Goal: Task Accomplishment & Management: Manage account settings

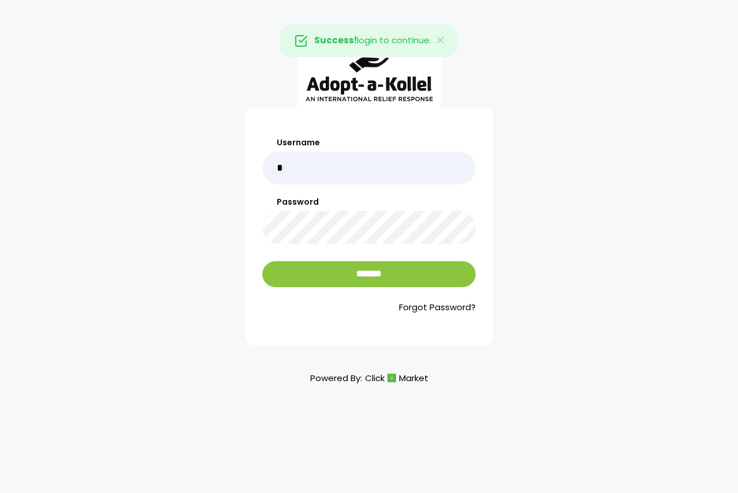
type input "******"
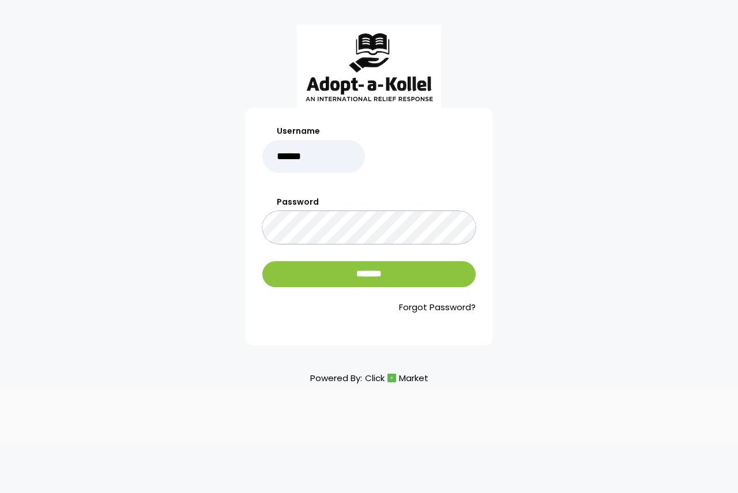
click at [262, 261] on input "*******" at bounding box center [368, 274] width 213 height 26
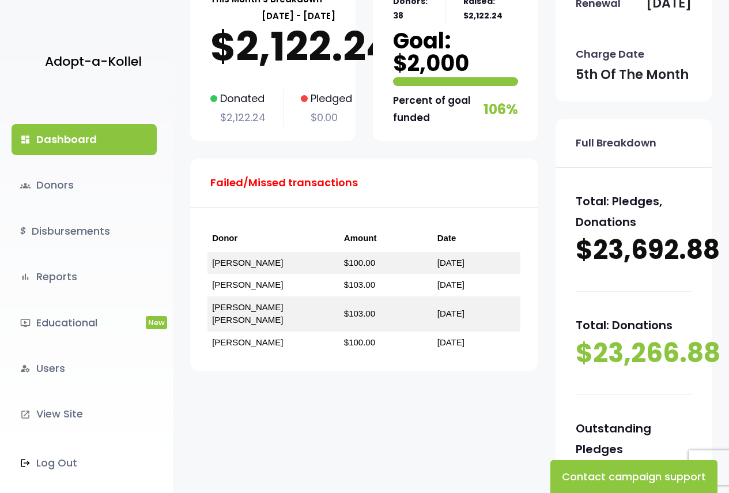
scroll to position [115, 0]
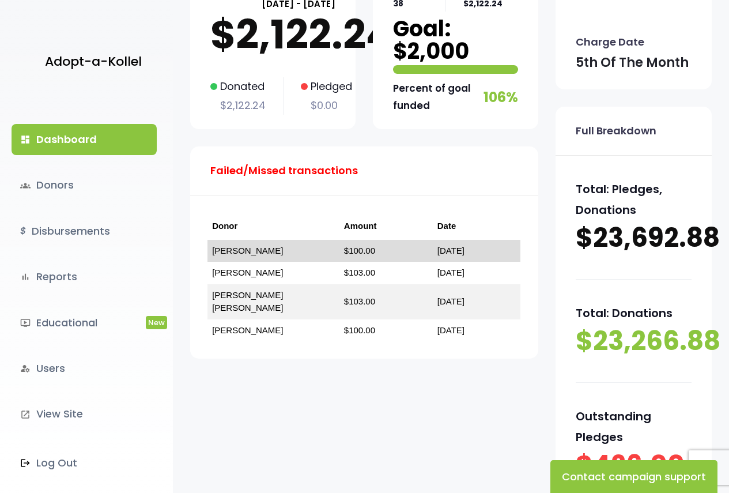
click at [437, 254] on link "October 05, 2024" at bounding box center [450, 251] width 27 height 10
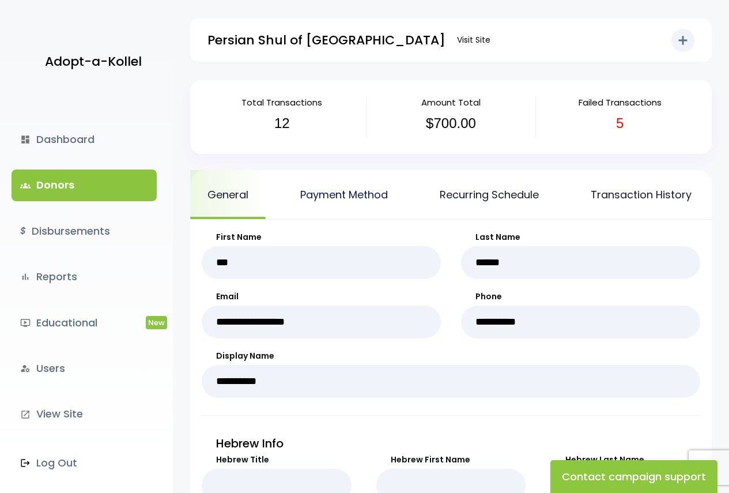
click at [375, 193] on link "Payment Method" at bounding box center [344, 194] width 122 height 49
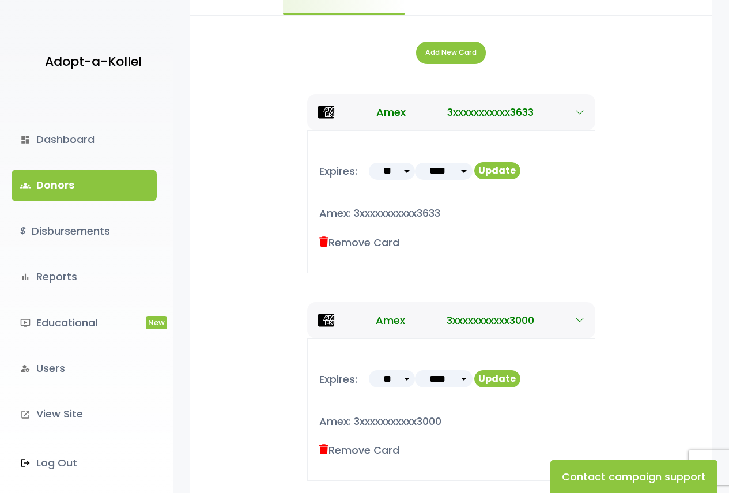
scroll to position [50, 0]
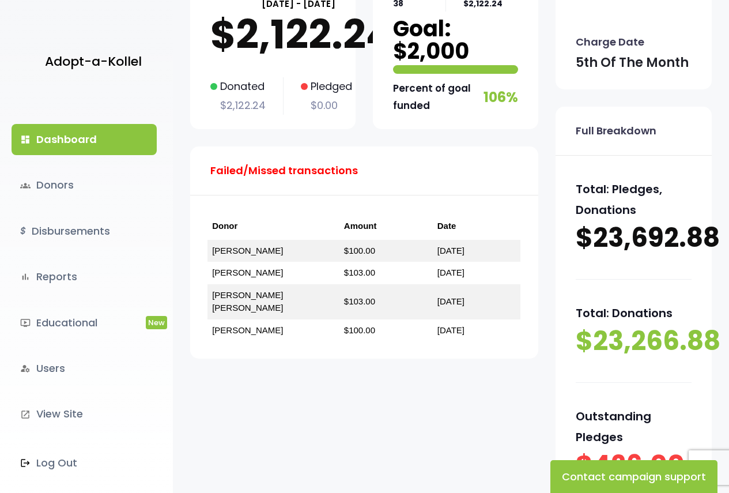
scroll to position [115, 0]
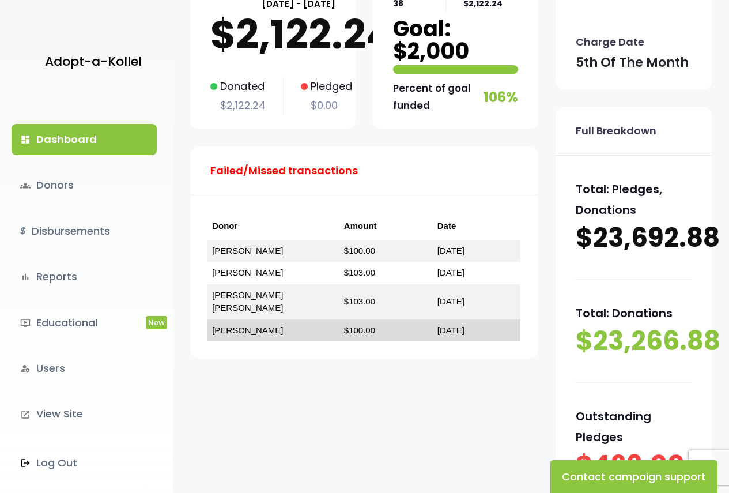
click at [444, 325] on link "August 05, 2025" at bounding box center [450, 330] width 27 height 10
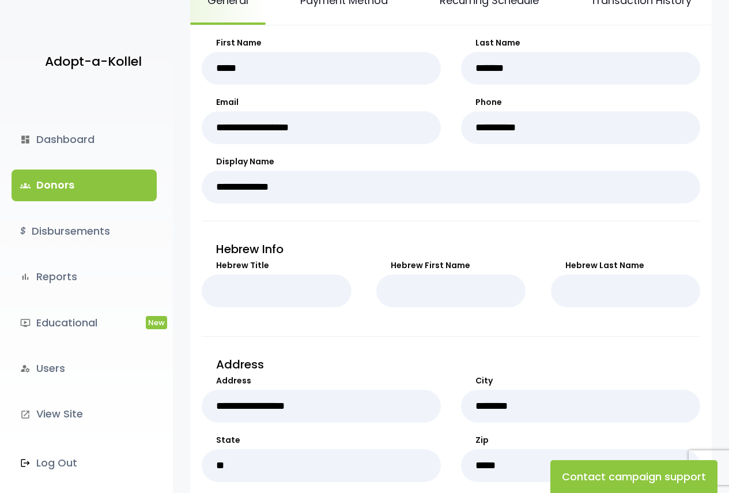
scroll to position [58, 0]
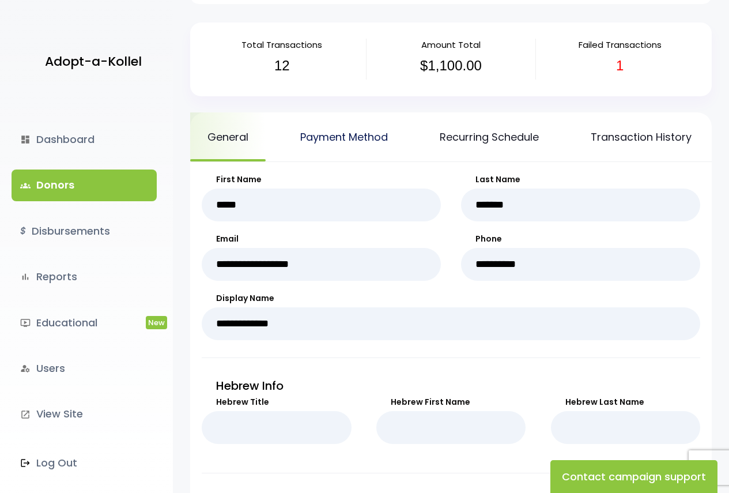
click at [357, 142] on link "Payment Method" at bounding box center [344, 136] width 122 height 49
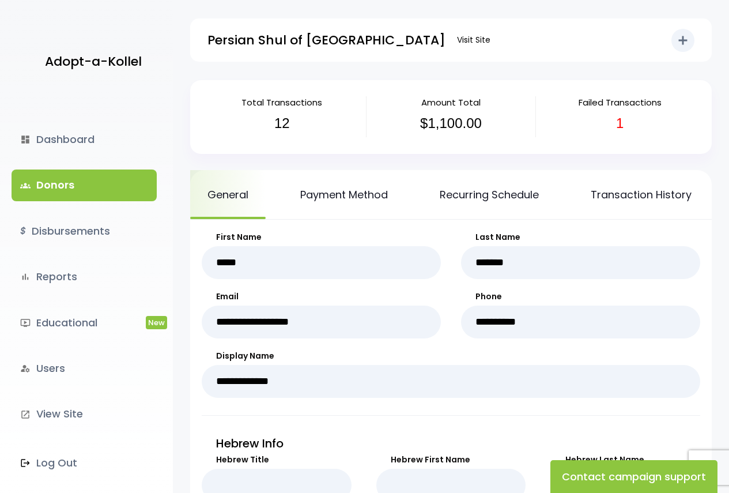
scroll to position [58, 0]
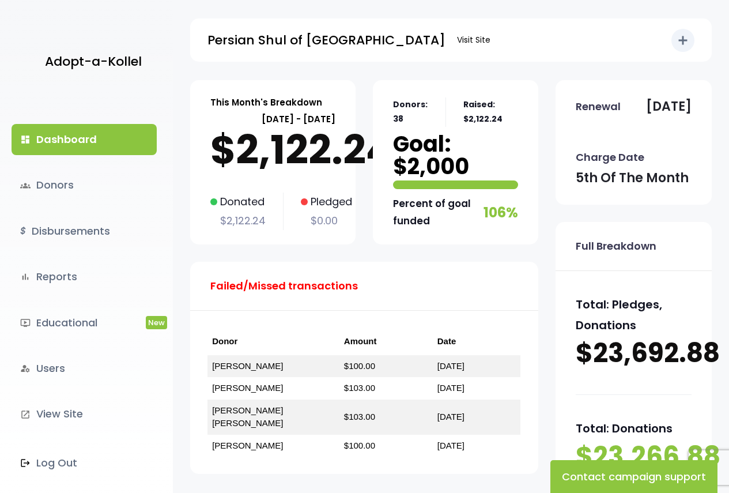
scroll to position [115, 0]
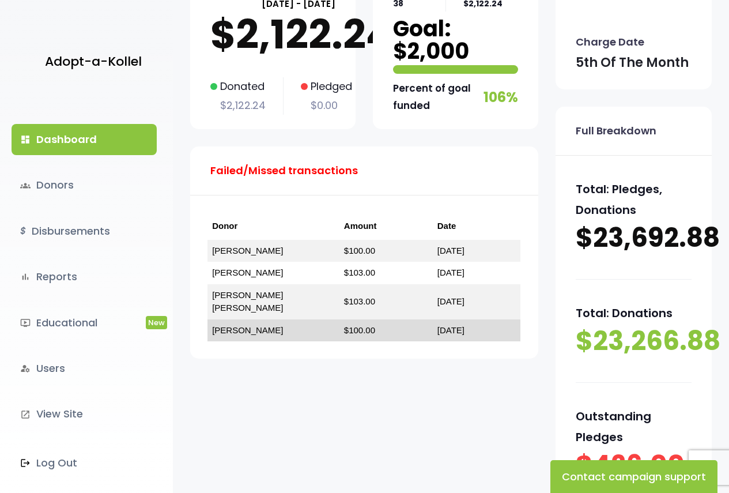
click at [437, 325] on link "[DATE]" at bounding box center [450, 330] width 27 height 10
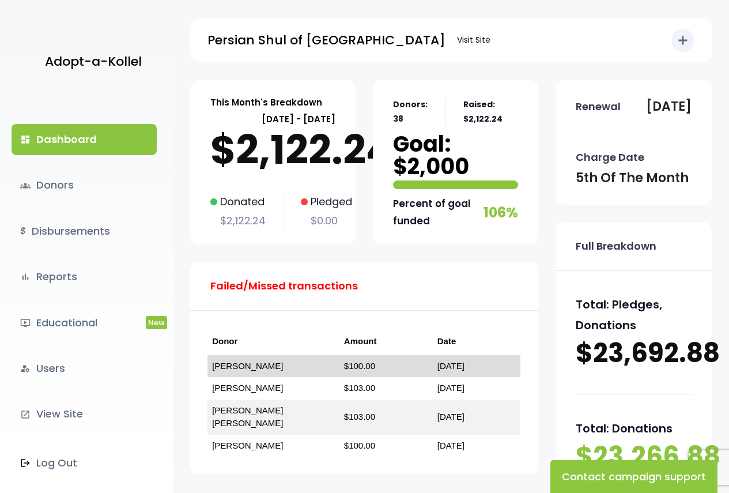
scroll to position [115, 0]
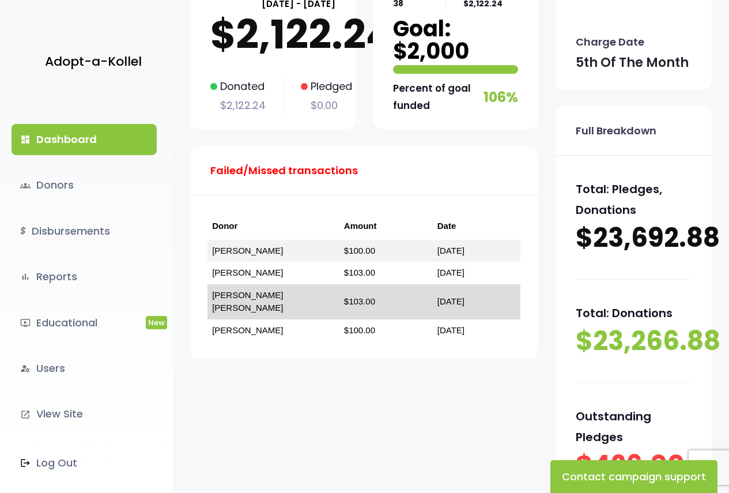
click at [448, 297] on link "[DATE]" at bounding box center [450, 301] width 27 height 10
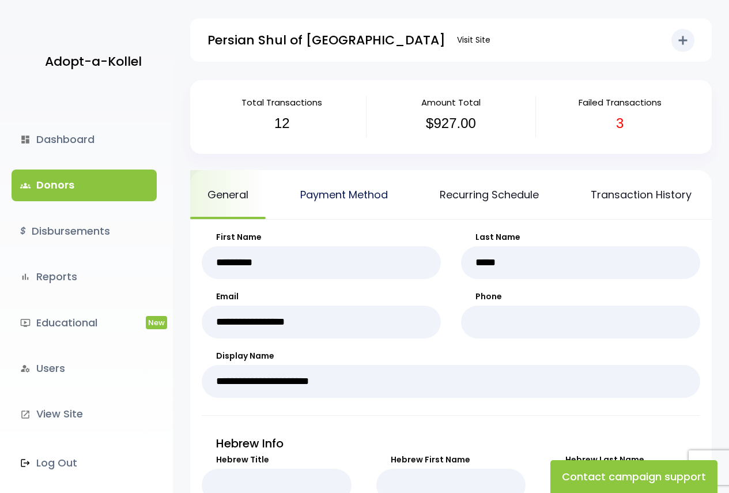
click at [363, 191] on link "Payment Method" at bounding box center [344, 194] width 122 height 49
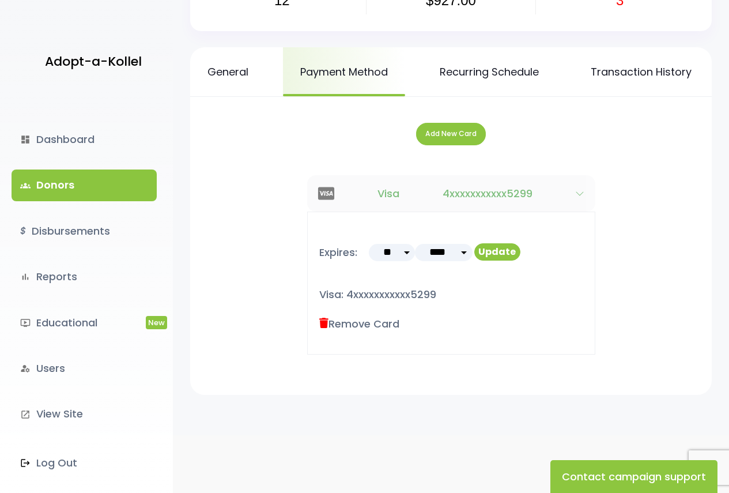
scroll to position [131, 0]
click at [492, 250] on button "Update" at bounding box center [497, 251] width 46 height 17
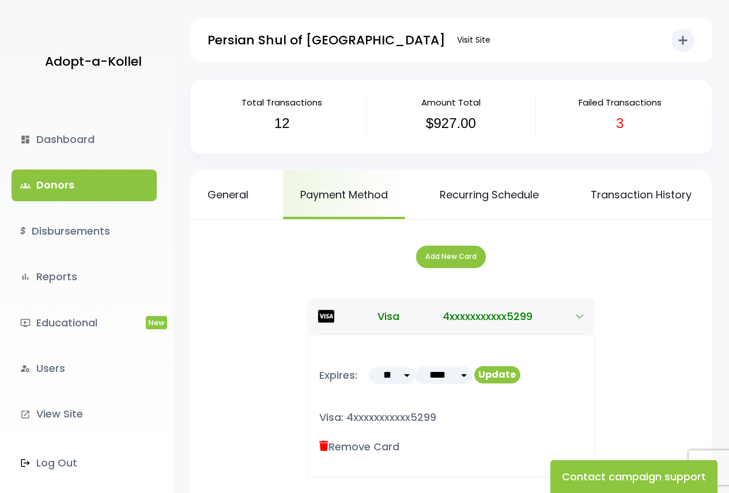
scroll to position [131, 0]
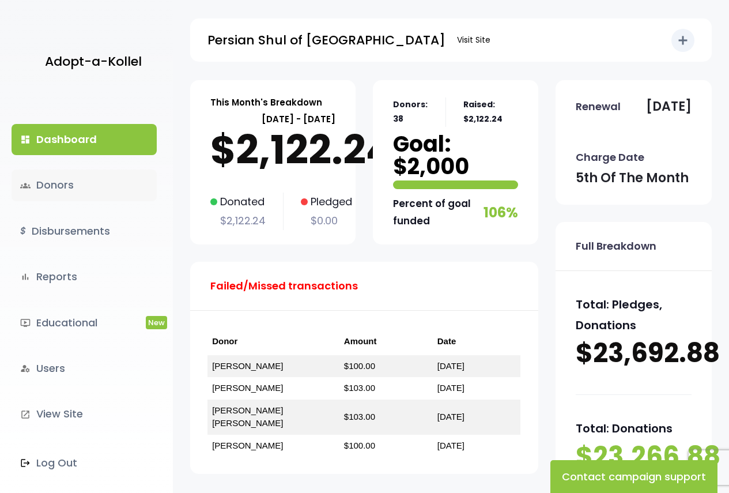
click at [88, 189] on link "groups Donors" at bounding box center [84, 184] width 145 height 31
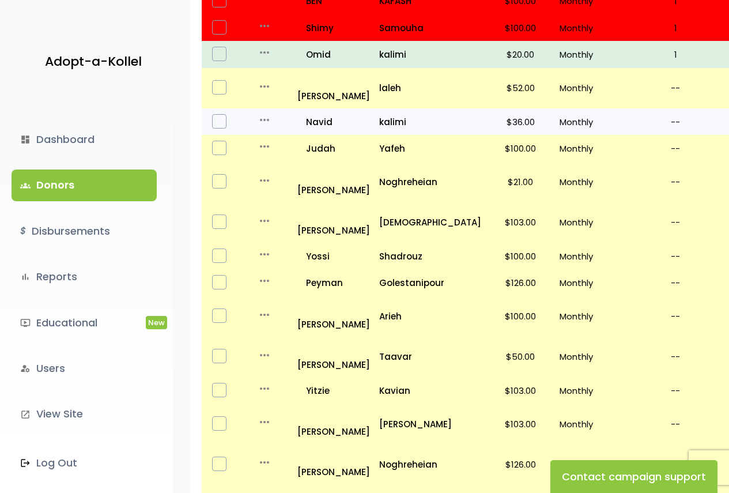
scroll to position [691, 0]
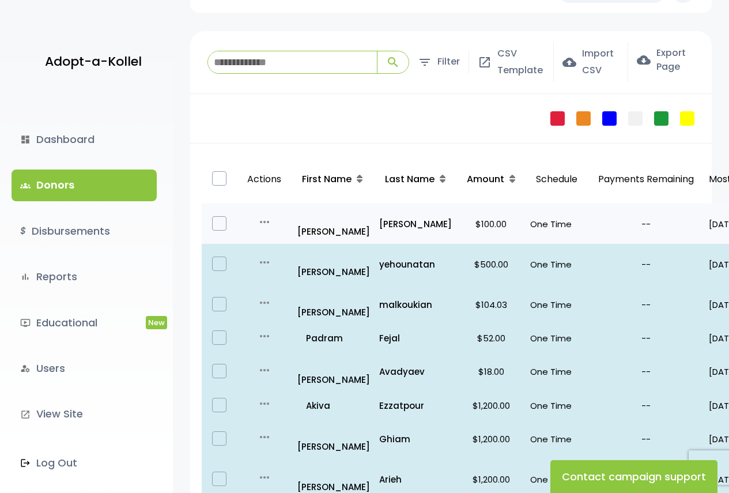
scroll to position [105, 0]
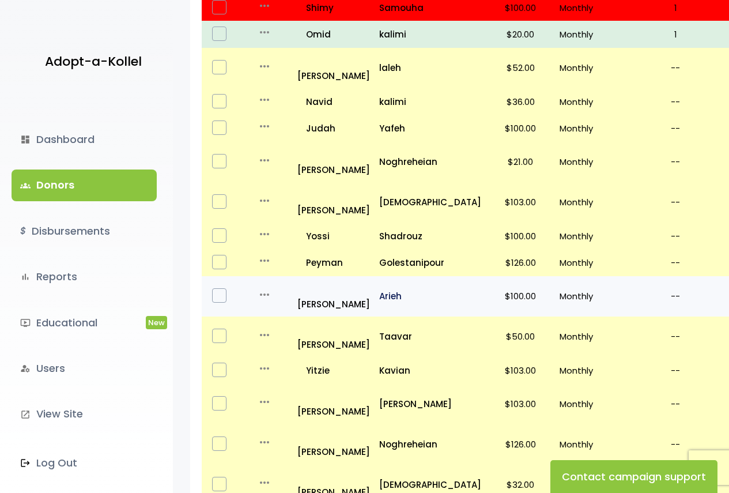
scroll to position [288, 0]
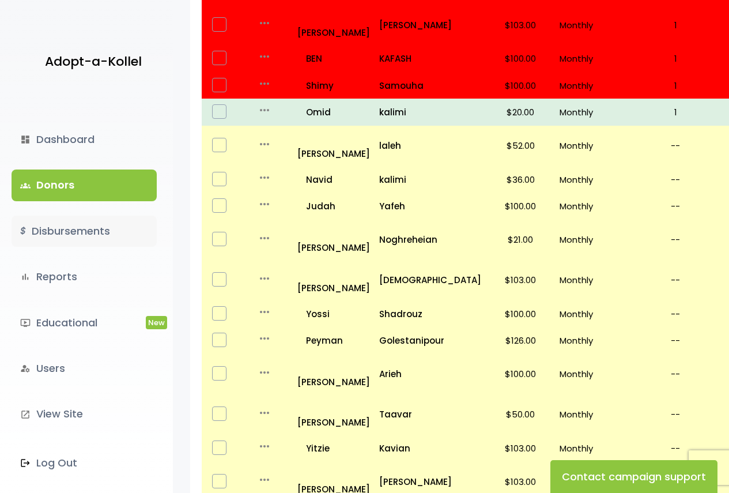
click at [90, 228] on link "$ Disbursements" at bounding box center [84, 231] width 145 height 31
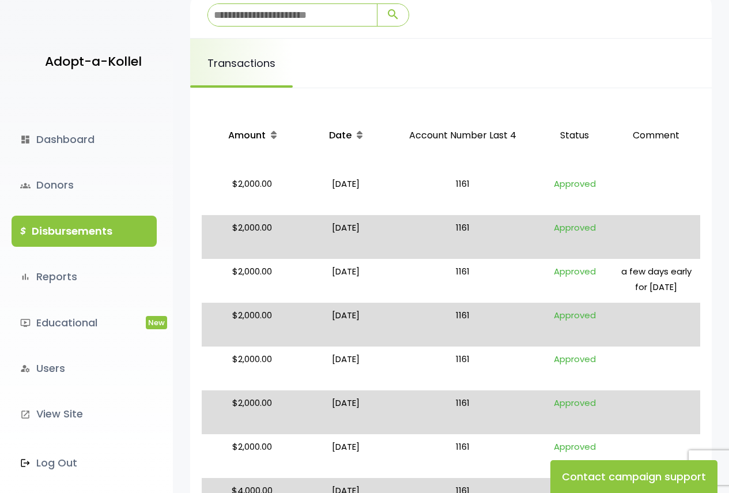
scroll to position [173, 0]
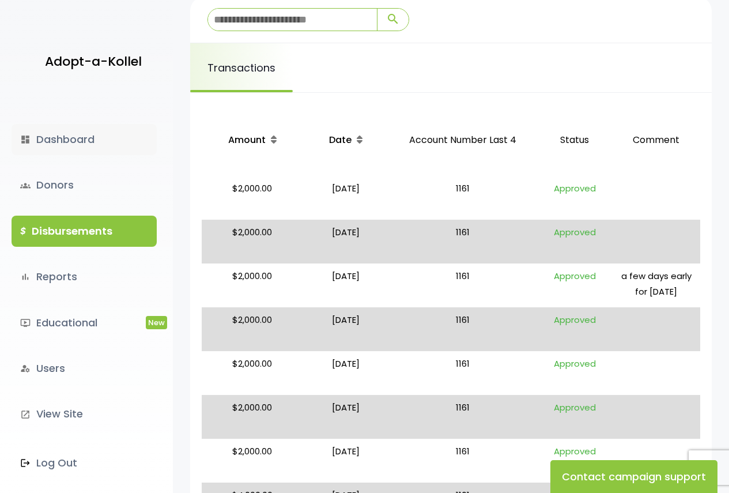
click at [66, 135] on link "dashboard Dashboard" at bounding box center [84, 139] width 145 height 31
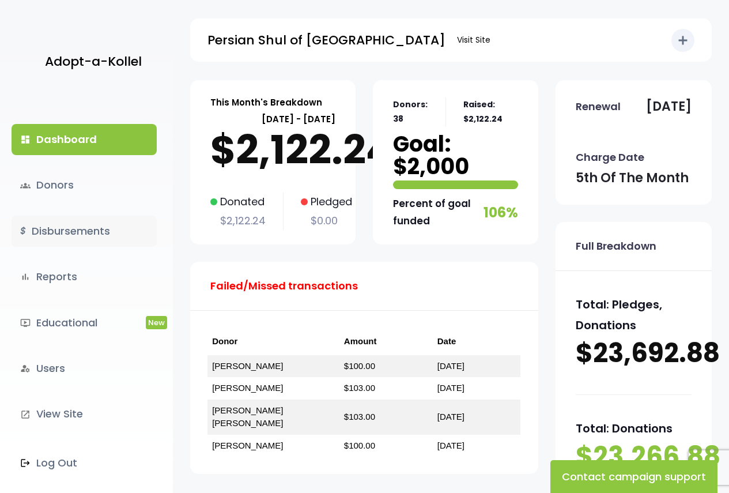
click at [82, 226] on link "$ Disbursements" at bounding box center [84, 231] width 145 height 31
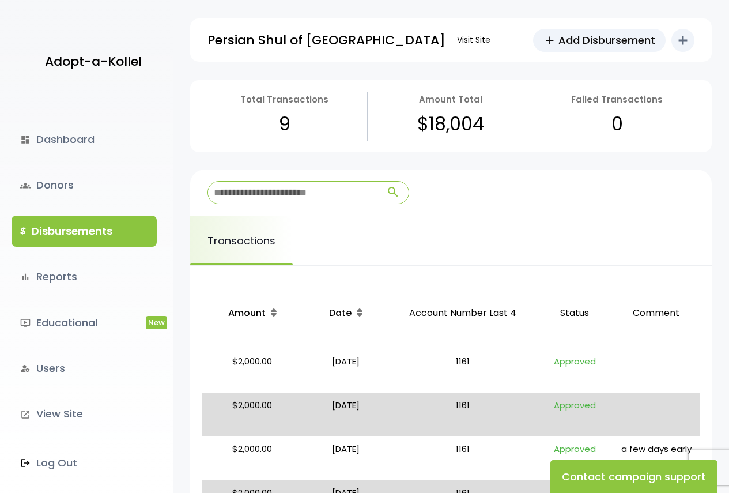
click at [81, 160] on div "dashboard Dashboard groups Donors $ Disbursements bar_chart Reports ondemand_vi…" at bounding box center [86, 294] width 173 height 398
click at [81, 182] on link "groups Donors" at bounding box center [84, 184] width 145 height 31
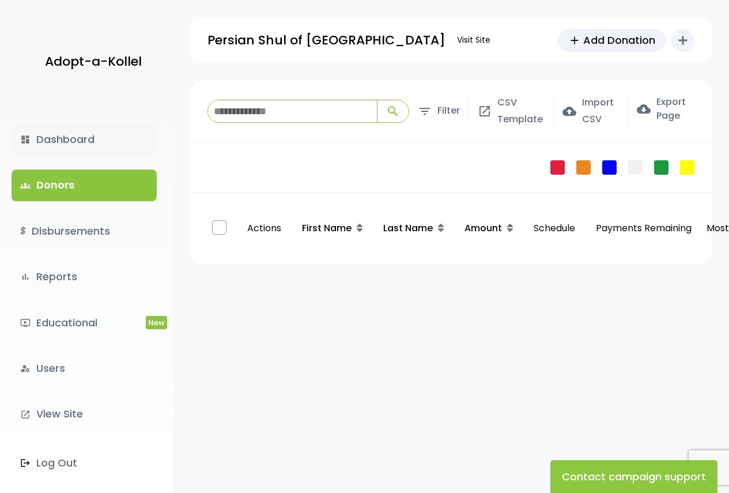
click at [84, 137] on link "dashboard Dashboard" at bounding box center [84, 139] width 145 height 31
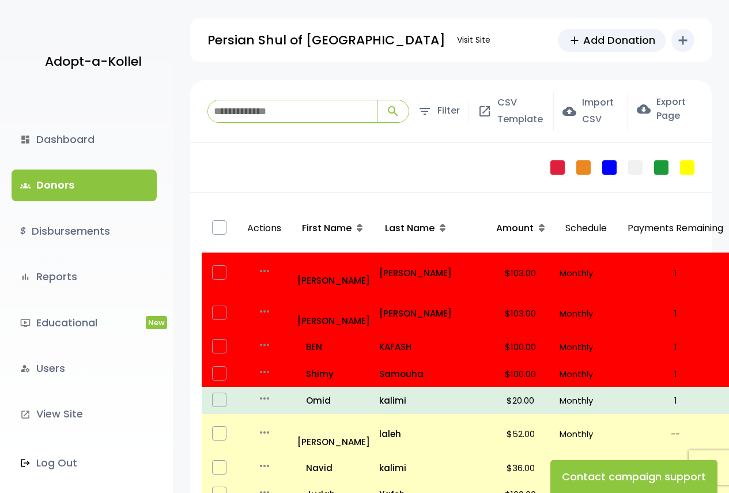
click at [75, 178] on link "groups Donors" at bounding box center [84, 184] width 145 height 31
click at [83, 139] on link "dashboard Dashboard" at bounding box center [84, 139] width 145 height 31
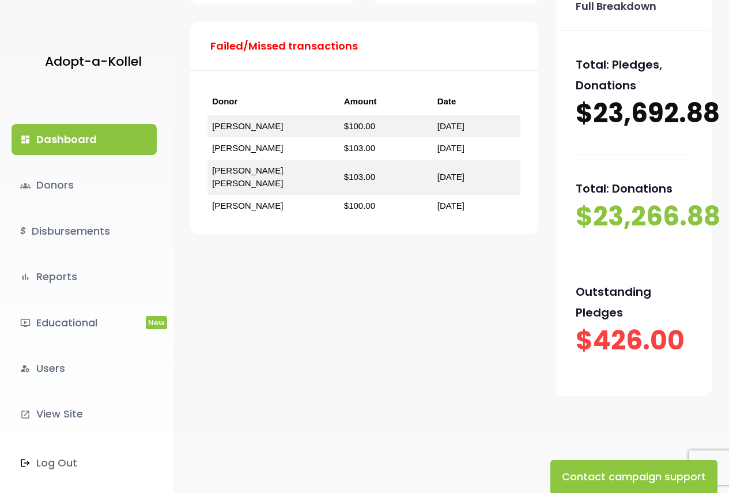
scroll to position [282, 0]
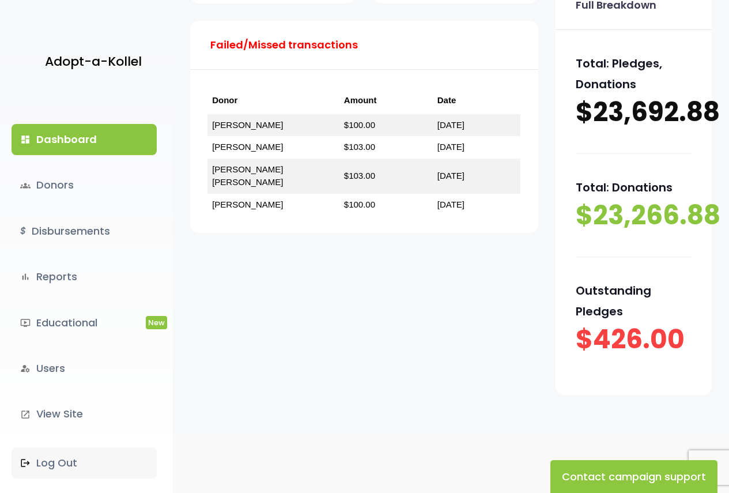
click at [38, 458] on link ".st0 { fill: none; } Log Out" at bounding box center [84, 462] width 145 height 31
